Goal: Information Seeking & Learning: Check status

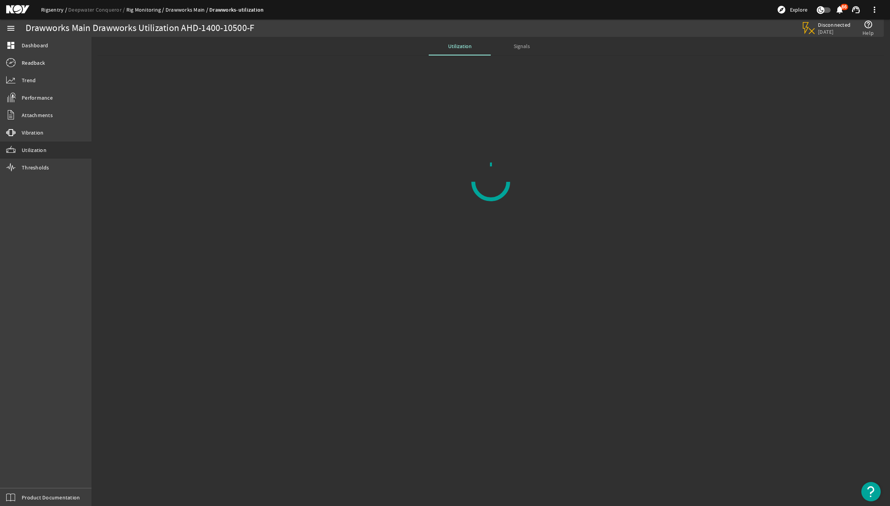
click at [60, 10] on link "Rigsentry" at bounding box center [54, 9] width 27 height 7
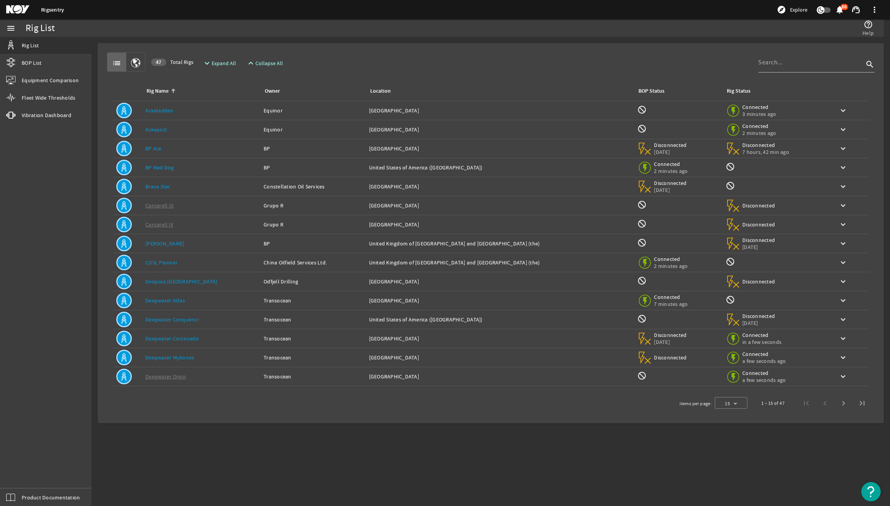
click at [192, 336] on link "Deepwater Corcovado" at bounding box center [171, 338] width 53 height 7
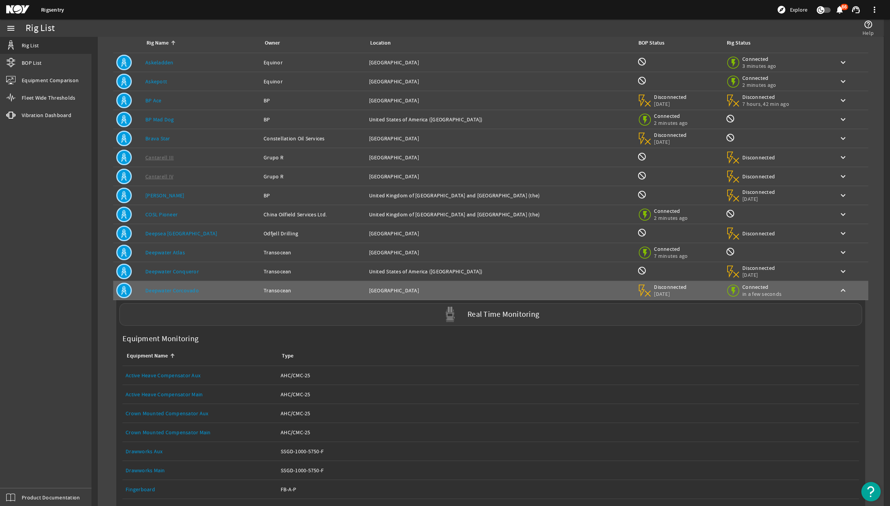
scroll to position [155, 0]
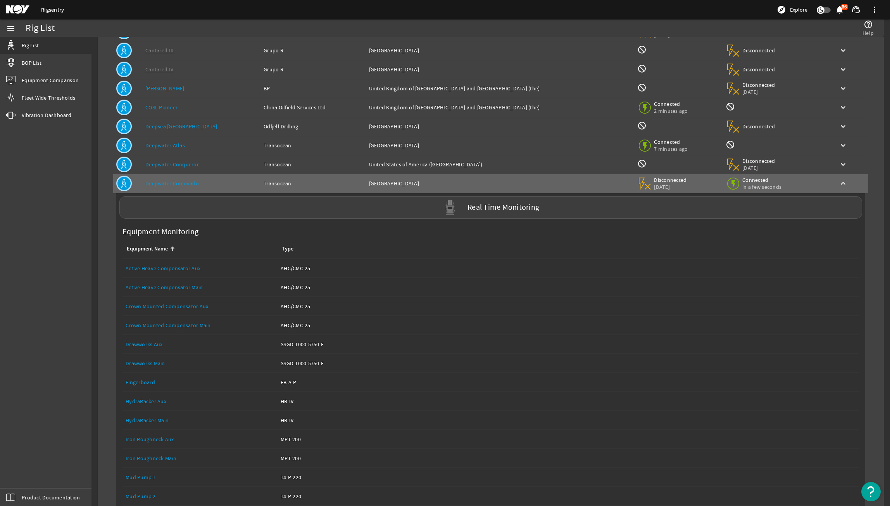
click at [160, 369] on link "Equipment Name: Drawworks Main" at bounding box center [200, 363] width 149 height 19
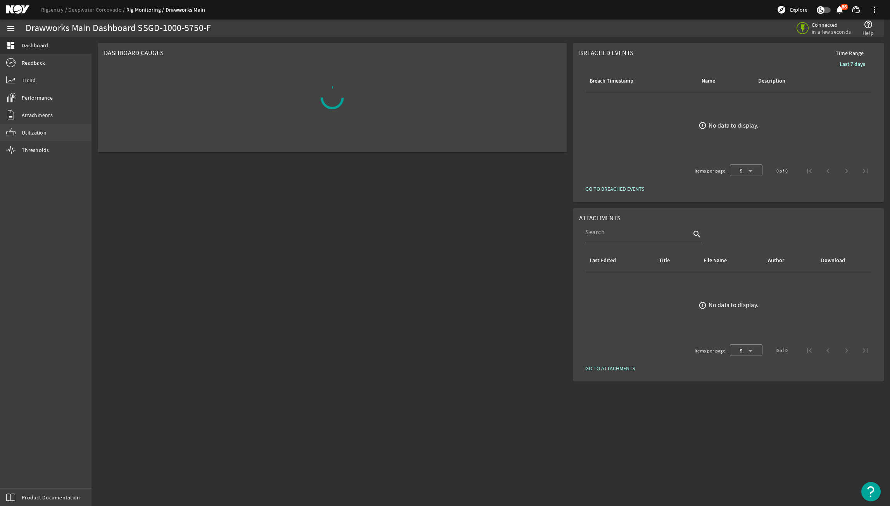
click at [59, 136] on link "Utilization" at bounding box center [45, 132] width 91 height 17
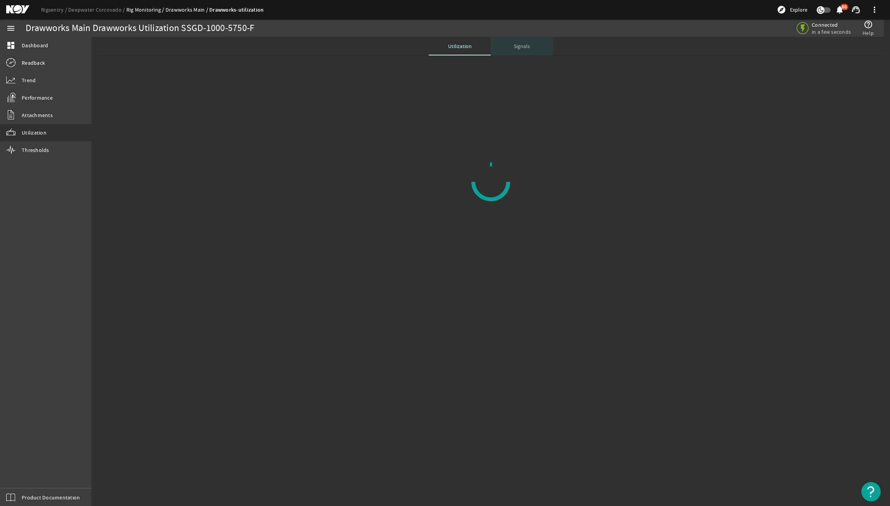
click at [524, 47] on span "Signals" at bounding box center [522, 45] width 16 height 5
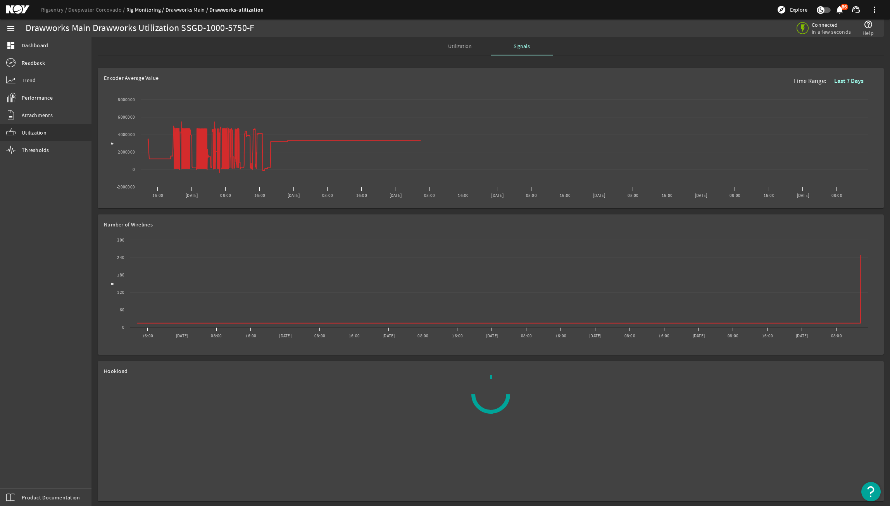
click at [478, 48] on div "Utilization" at bounding box center [460, 46] width 62 height 19
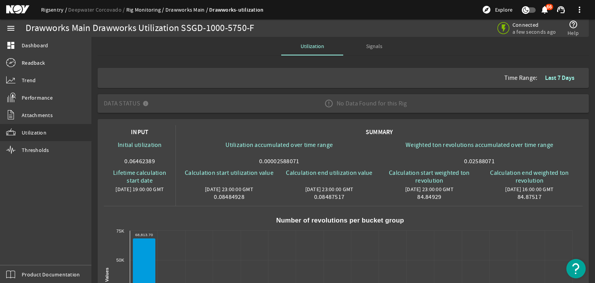
click at [50, 11] on link "Rigsentry" at bounding box center [54, 9] width 27 height 7
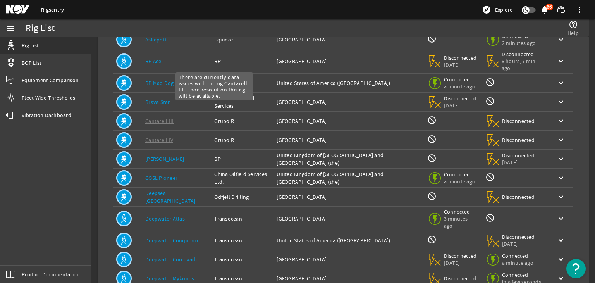
scroll to position [129, 0]
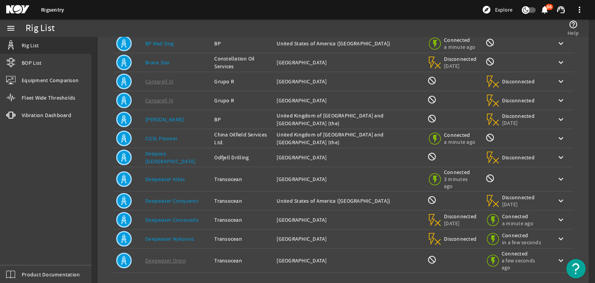
click at [186, 191] on td "Rig Name: Deepwater Conqueror" at bounding box center [176, 200] width 69 height 19
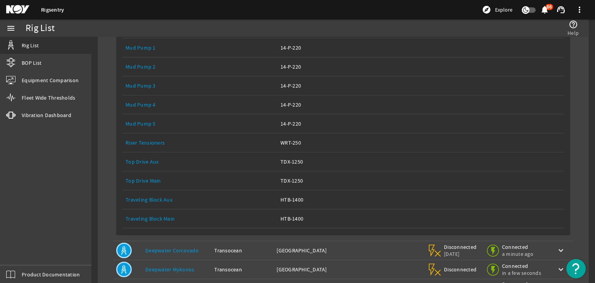
scroll to position [533, 0]
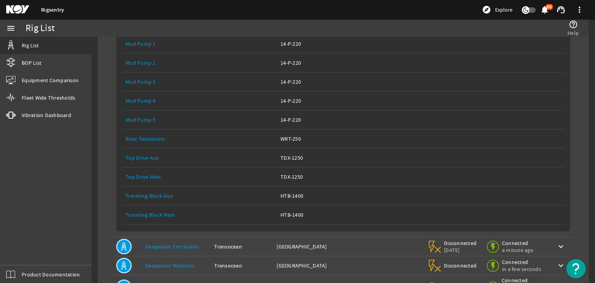
click at [166, 173] on div "Equipment Name: Top Drive Main" at bounding box center [200, 177] width 149 height 8
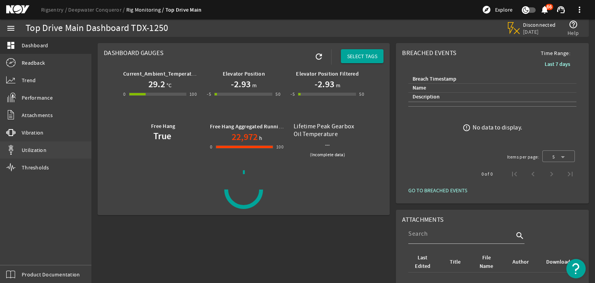
click at [23, 157] on link "Utilization" at bounding box center [45, 149] width 91 height 17
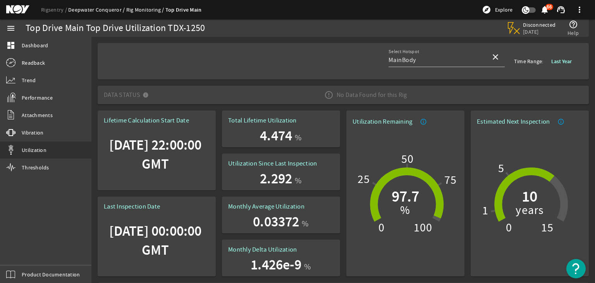
click at [107, 9] on link "Deepwater Conqueror" at bounding box center [97, 9] width 58 height 7
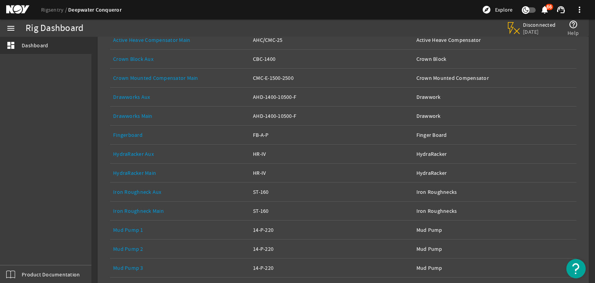
scroll to position [152, 0]
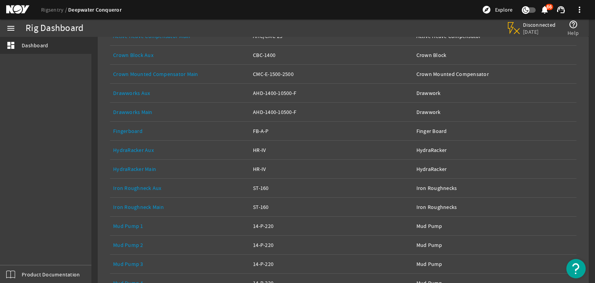
click at [155, 107] on link "Equipment Name: Drawworks Main" at bounding box center [180, 112] width 134 height 19
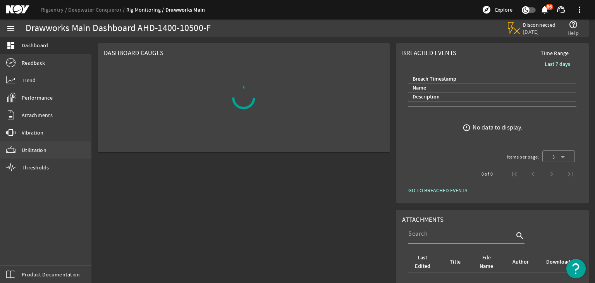
click at [11, 148] on mat-icon at bounding box center [10, 149] width 9 height 9
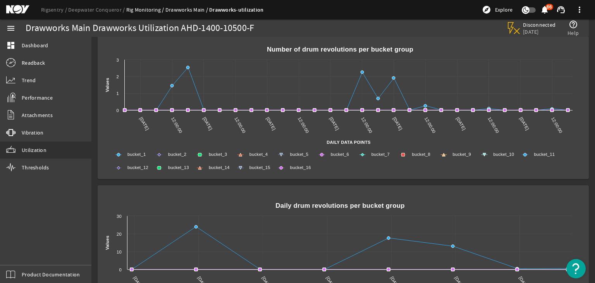
scroll to position [344, 0]
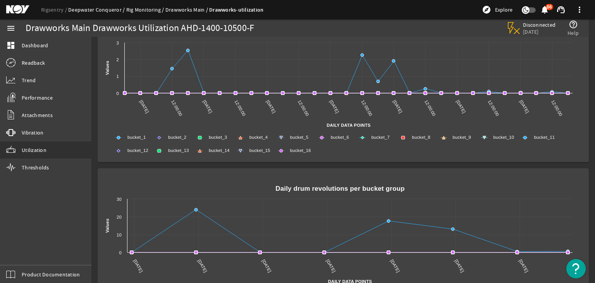
click at [94, 9] on link "Deepwater Conqueror" at bounding box center [97, 9] width 58 height 7
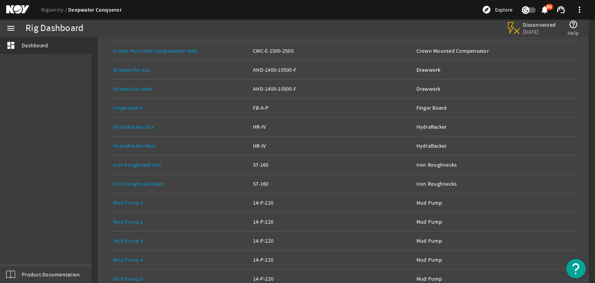
scroll to position [287, 0]
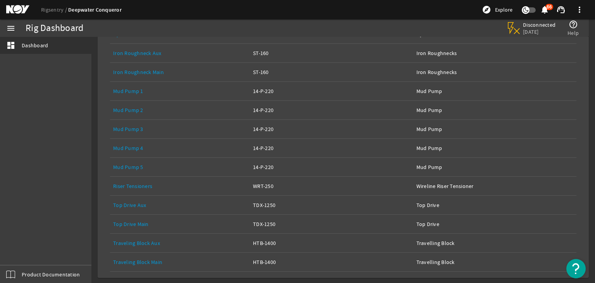
click at [141, 222] on link "Top Drive Main" at bounding box center [131, 224] width 36 height 7
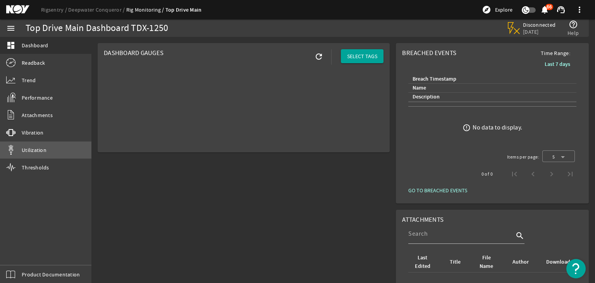
click at [56, 147] on link "Utilization" at bounding box center [45, 149] width 91 height 17
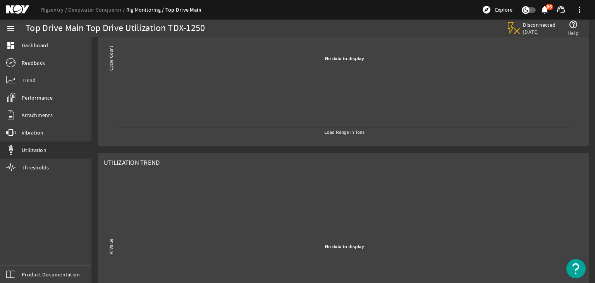
scroll to position [312, 0]
click at [59, 10] on link "Rigsentry" at bounding box center [54, 9] width 27 height 7
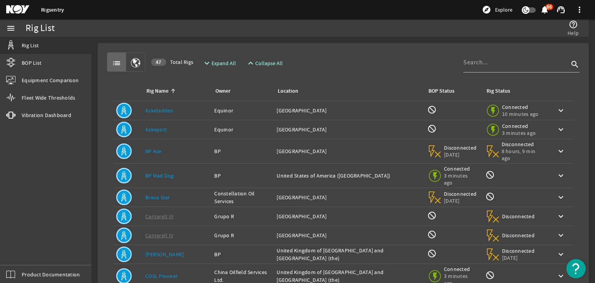
scroll to position [146, 0]
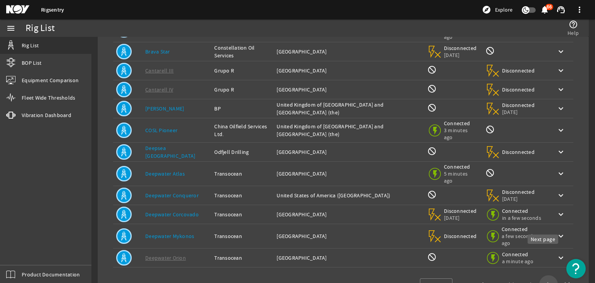
click at [549, 275] on span "Next page" at bounding box center [549, 284] width 19 height 19
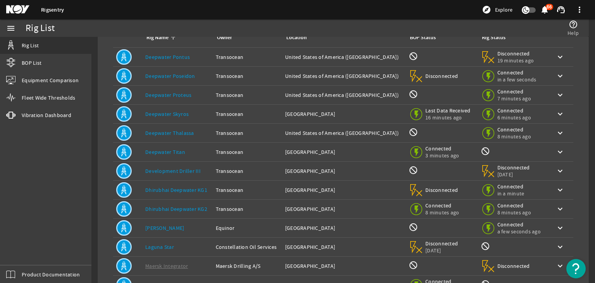
scroll to position [51, 0]
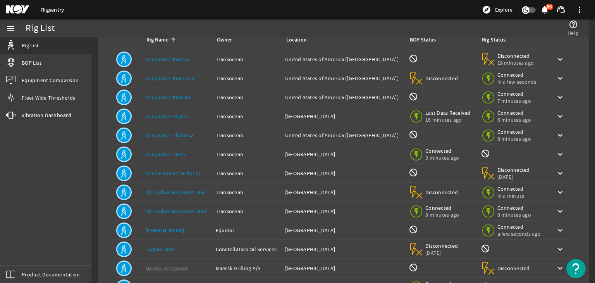
click at [172, 94] on link "Deepwater Proteus" at bounding box center [168, 97] width 46 height 7
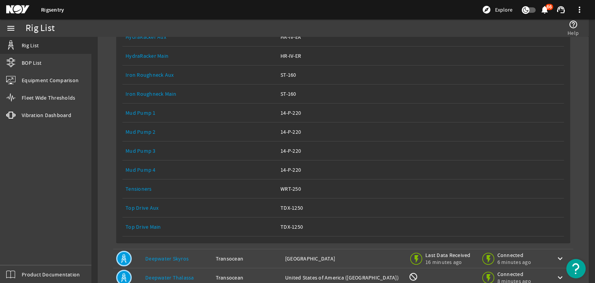
scroll to position [302, 0]
click at [149, 222] on link "Top Drive Main" at bounding box center [144, 225] width 36 height 7
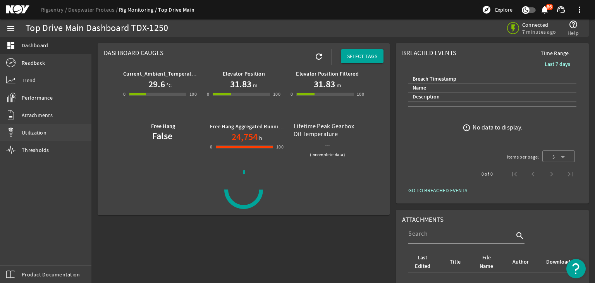
click at [42, 127] on link "Utilization" at bounding box center [45, 132] width 91 height 17
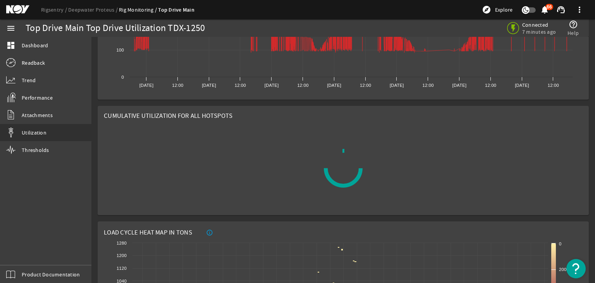
scroll to position [324, 0]
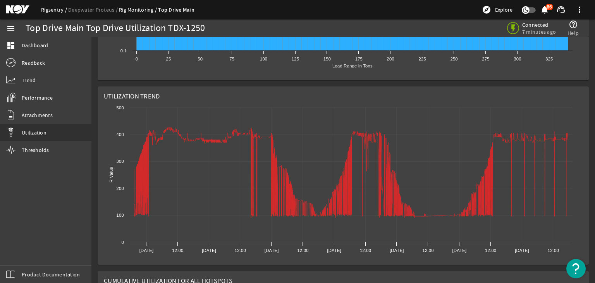
click at [44, 9] on link "Rigsentry" at bounding box center [54, 9] width 27 height 7
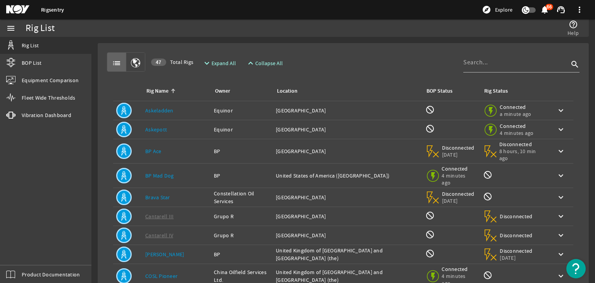
scroll to position [146, 0]
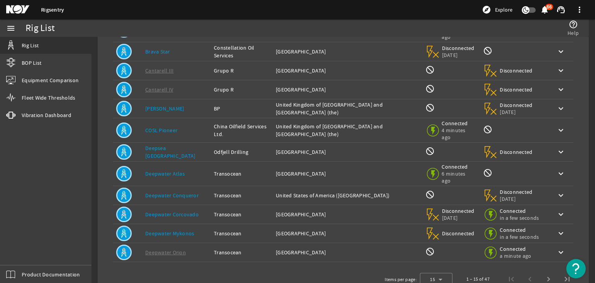
click at [178, 192] on link "Deepwater Conqueror" at bounding box center [171, 195] width 53 height 7
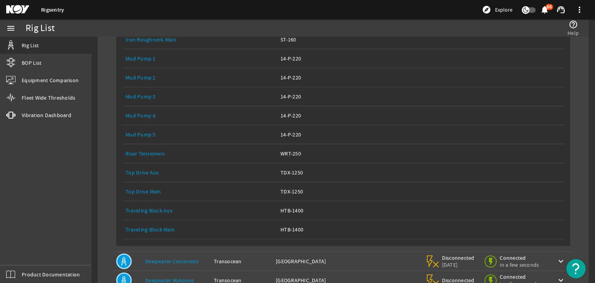
scroll to position [528, 0]
click at [146, 183] on link "Equipment Name: Top Drive Main" at bounding box center [200, 192] width 149 height 19
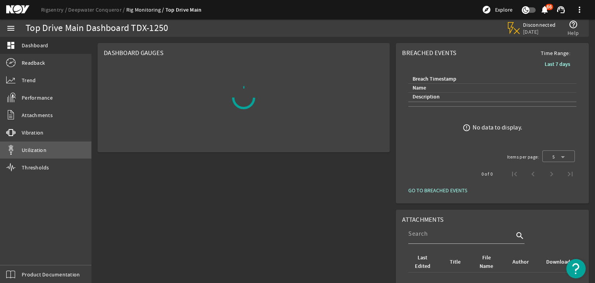
click at [35, 150] on span "Utilization" at bounding box center [34, 150] width 25 height 8
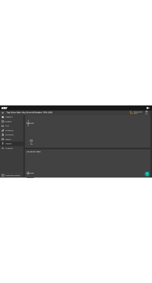
scroll to position [247, 0]
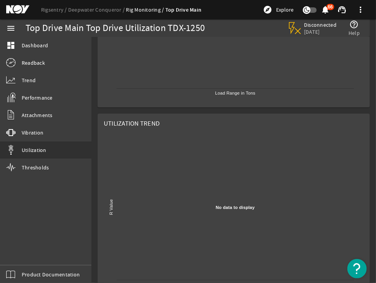
scroll to position [566, 0]
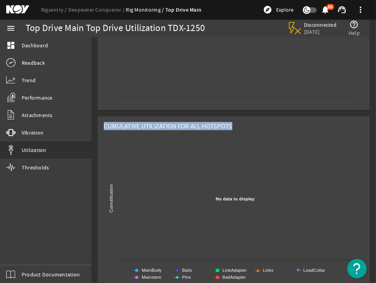
drag, startPoint x: 358, startPoint y: 169, endPoint x: 386, endPoint y: 76, distance: 96.4
click at [146, 76] on html "Rigsentry Deepwater Conqueror Rig Monitoring Top Drive Main explore Explore not…" at bounding box center [188, 141] width 376 height 283
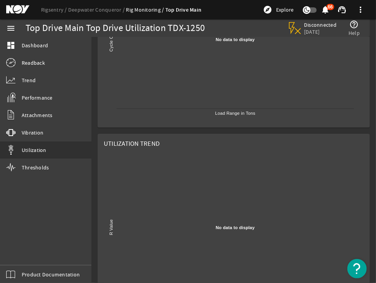
scroll to position [364, 0]
click at [146, 185] on rect at bounding box center [231, 228] width 254 height 155
click at [146, 201] on rect at bounding box center [231, 228] width 254 height 155
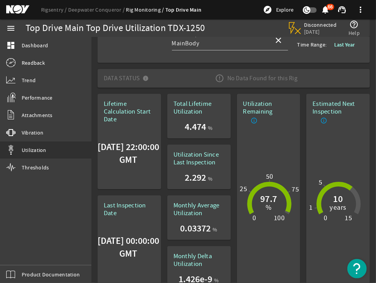
scroll to position [0, 0]
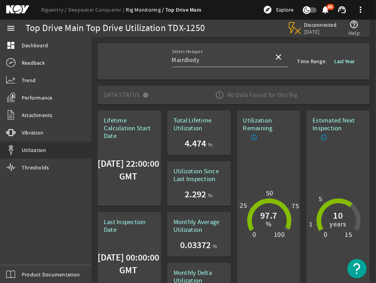
click at [146, 55] on span at bounding box center [344, 61] width 33 height 19
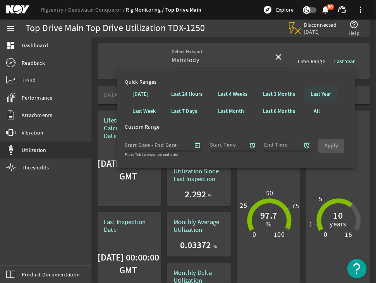
click at [146, 96] on b "Last Year" at bounding box center [321, 94] width 21 height 8
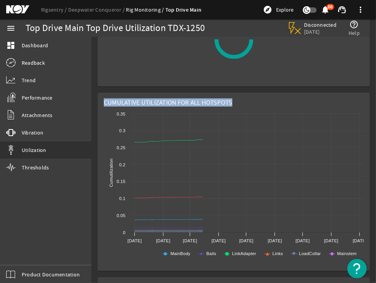
scroll to position [224, 0]
